Goal: Go to known website: Access a specific website the user already knows

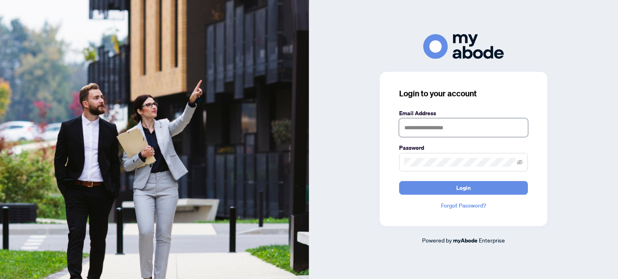
click at [481, 130] on input "text" at bounding box center [463, 128] width 129 height 18
type input "**********"
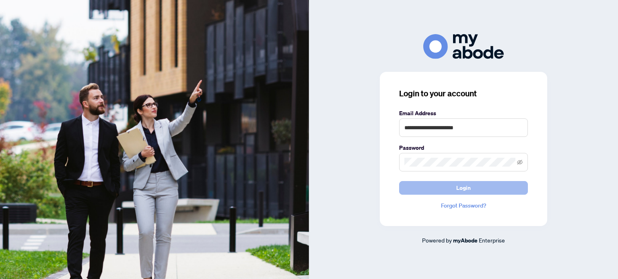
click at [484, 185] on button "Login" at bounding box center [463, 188] width 129 height 14
